Goal: Information Seeking & Learning: Compare options

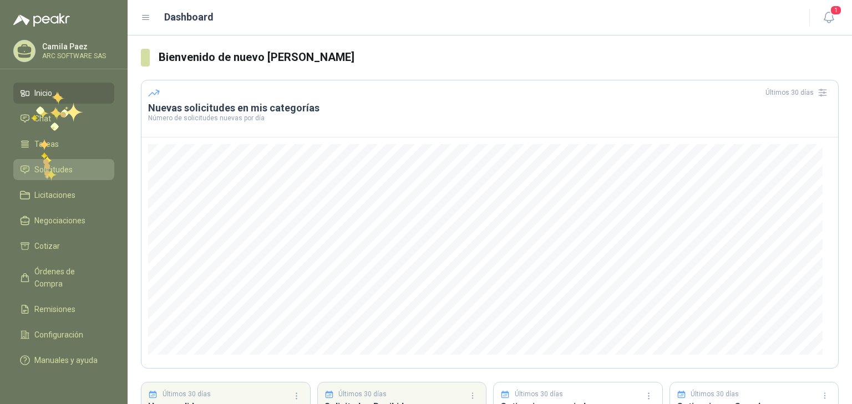
click at [45, 173] on span "Solicitudes" at bounding box center [53, 170] width 38 height 12
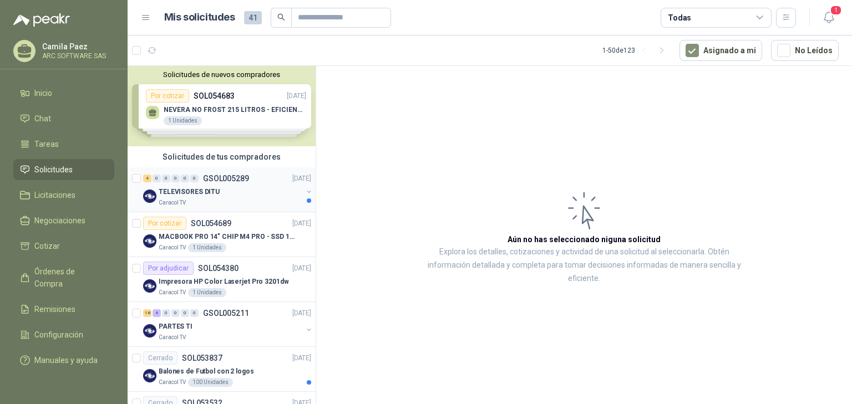
click at [202, 191] on p "TELEVISORES DITU" at bounding box center [189, 192] width 61 height 11
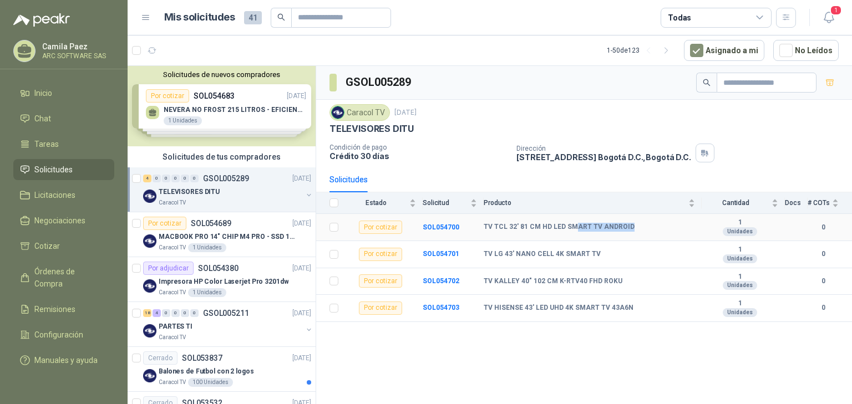
drag, startPoint x: 632, startPoint y: 225, endPoint x: 520, endPoint y: 228, distance: 112.0
click at [571, 228] on div "TV TCL 32' 81 CM HD LED SMART TV ANDROID" at bounding box center [588, 227] width 211 height 9
click at [447, 223] on b "SOL054700" at bounding box center [440, 227] width 37 height 8
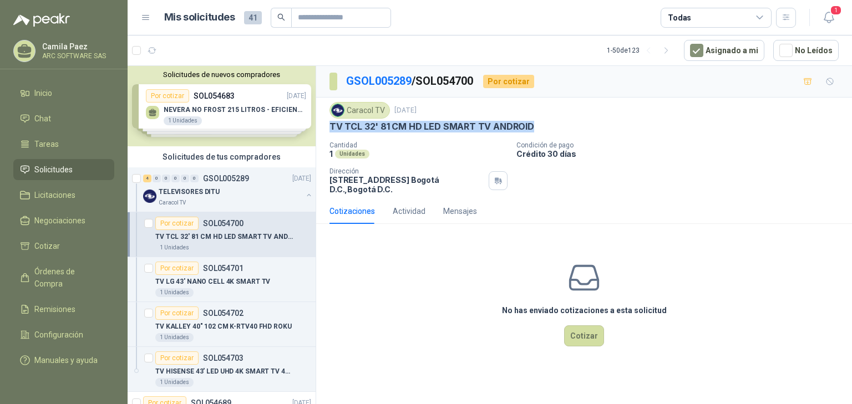
drag, startPoint x: 527, startPoint y: 128, endPoint x: 327, endPoint y: 125, distance: 200.2
click at [327, 125] on div "Caracol TV [DATE] TV TCL 32' 81 CM HD LED SMART TV ANDROID Cantidad 1 Unidades …" at bounding box center [584, 148] width 536 height 101
copy p "TV TCL 32' 81 CM HD LED SMART TV ANDROID"
click at [251, 191] on div "TELEVISORES DITU" at bounding box center [231, 191] width 144 height 13
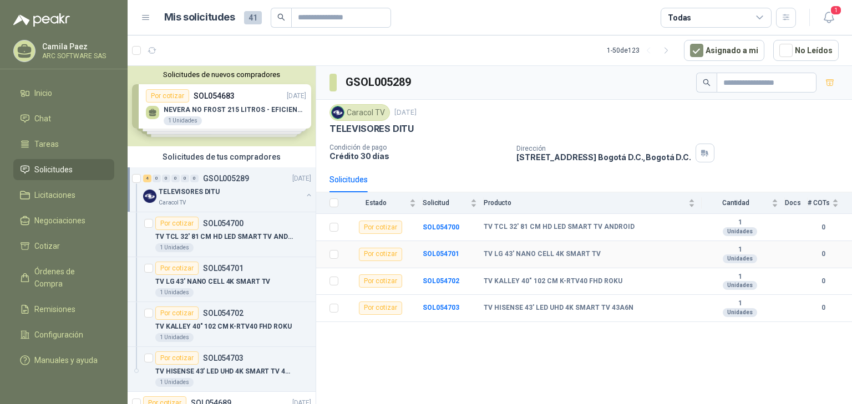
click at [508, 250] on b "TV LG 43' NANO CELL 4K SMART TV" at bounding box center [541, 254] width 117 height 9
click at [385, 250] on div "Por cotizar" at bounding box center [380, 254] width 43 height 13
click at [378, 253] on div "Por cotizar" at bounding box center [380, 254] width 43 height 13
click at [436, 250] on b "SOL054701" at bounding box center [440, 254] width 37 height 8
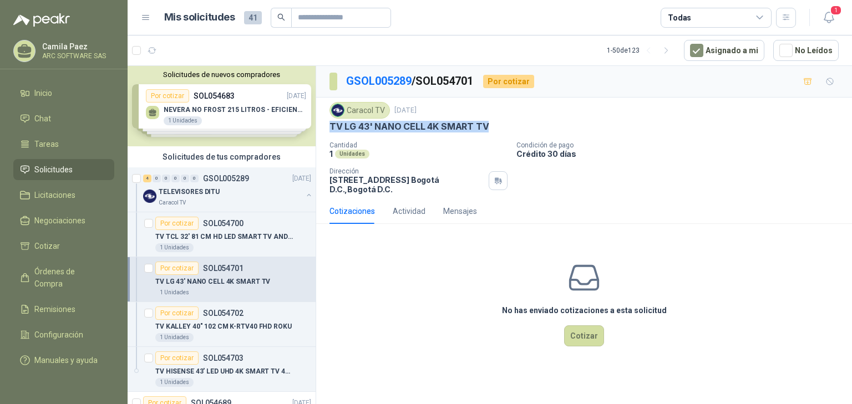
drag, startPoint x: 488, startPoint y: 124, endPoint x: 344, endPoint y: 127, distance: 143.6
click at [329, 126] on div "TV LG 43' NANO CELL 4K SMART TV" at bounding box center [583, 127] width 509 height 12
copy p "TV LG 43' NANO CELL 4K SMART TV"
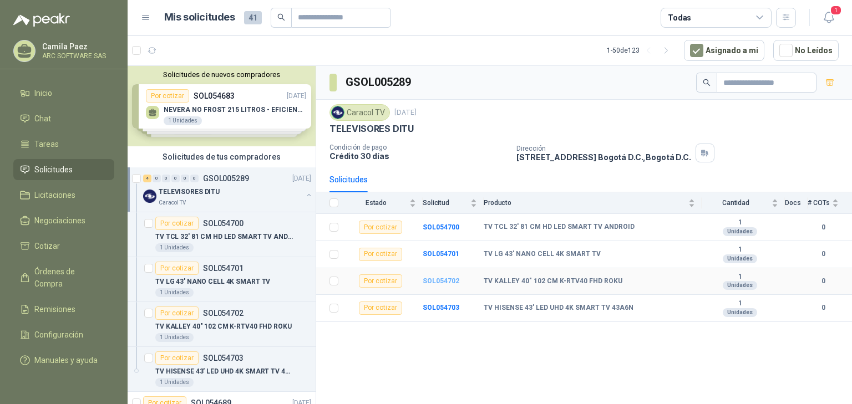
click at [443, 282] on b "SOL054702" at bounding box center [440, 281] width 37 height 8
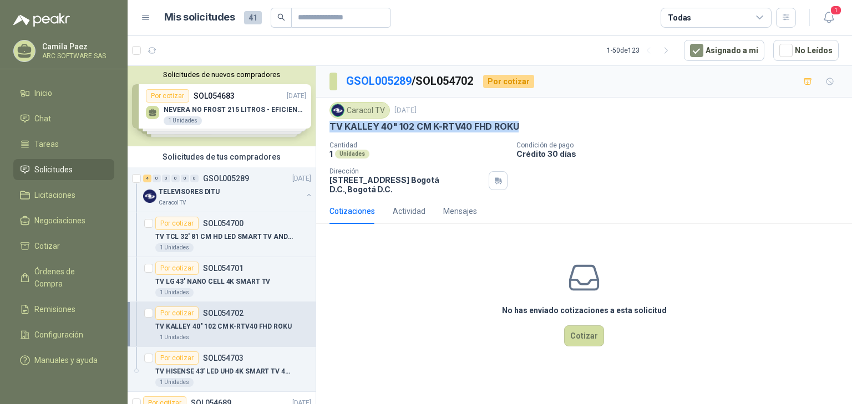
drag, startPoint x: 522, startPoint y: 124, endPoint x: 330, endPoint y: 129, distance: 191.9
click at [330, 129] on div "TV KALLEY 40" 102 CM K-RTV40 FHD ROKU" at bounding box center [583, 127] width 509 height 12
copy p "TV KALLEY 40" 102 CM K-RTV40 FHD ROKU"
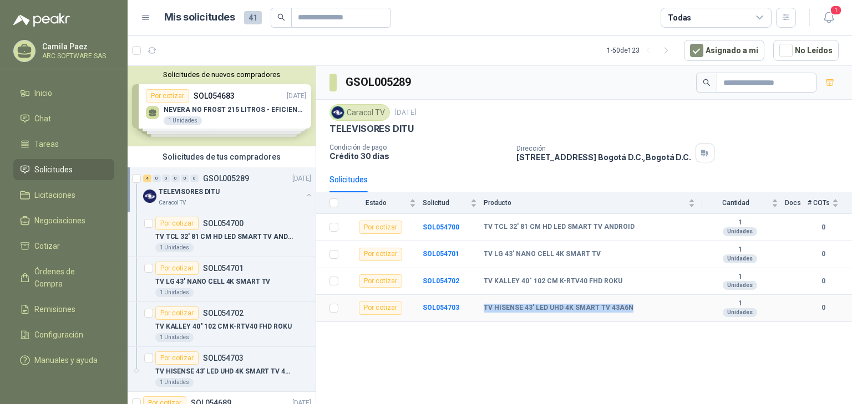
drag, startPoint x: 628, startPoint y: 307, endPoint x: 480, endPoint y: 301, distance: 147.6
click at [480, 301] on tr "Por cotizar SOL054703 TV HISENSE 43' LED UHD 4K SMART TV 43A6N 1 Unidades 0" at bounding box center [584, 308] width 536 height 27
copy tr "TV HISENSE 43' LED UHD 4K SMART TV 43A6N"
